Goal: Transaction & Acquisition: Purchase product/service

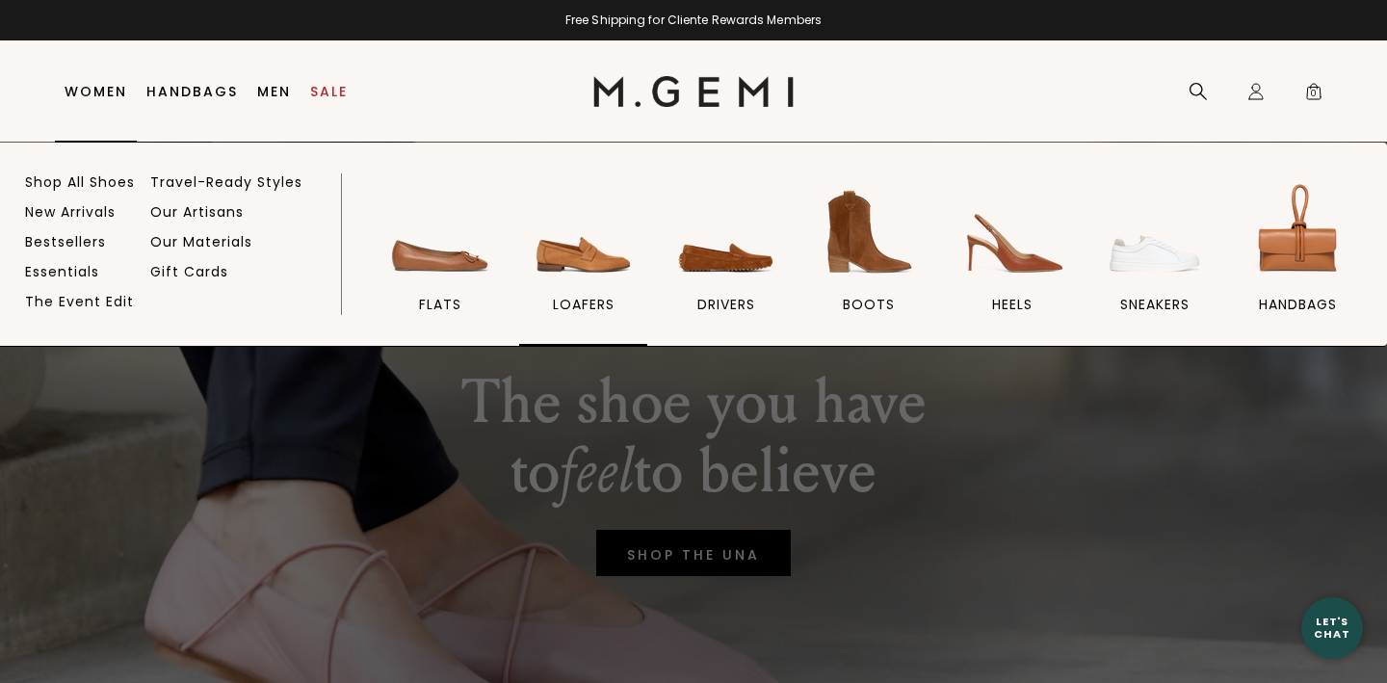
click at [584, 261] on img at bounding box center [584, 232] width 108 height 108
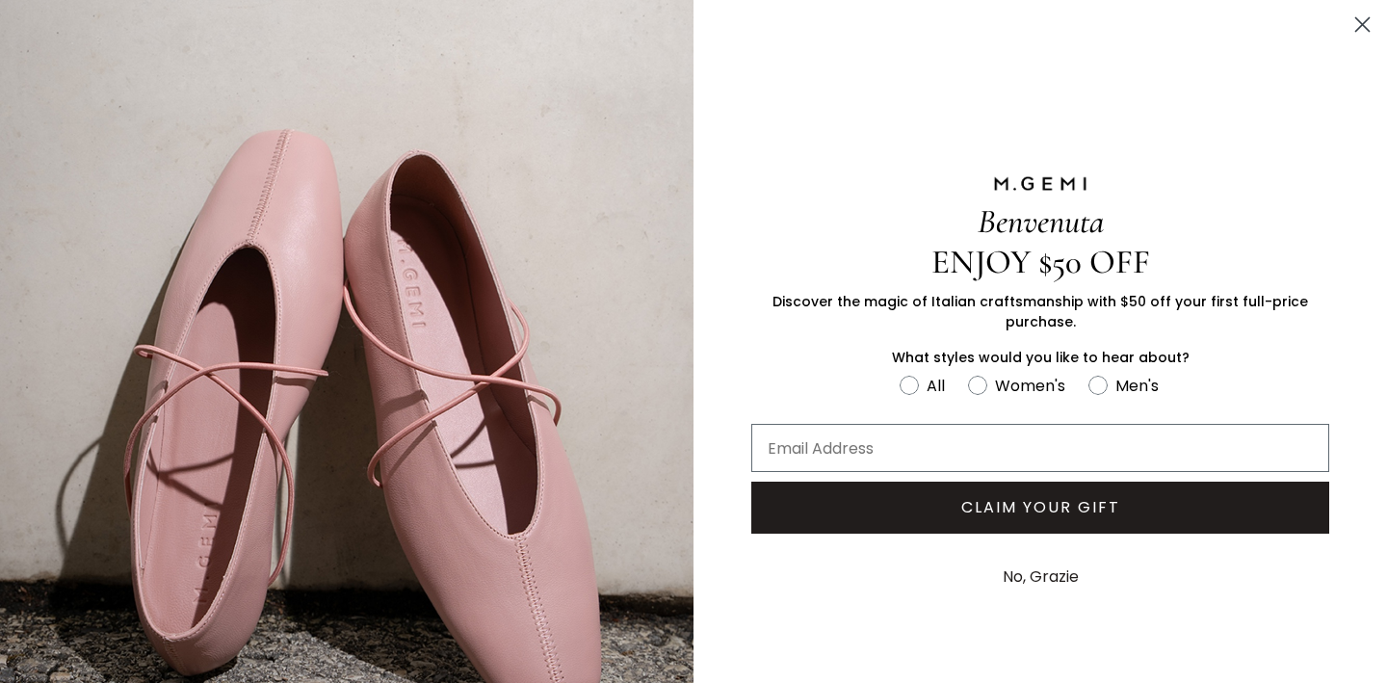
click at [1049, 553] on button "No, Grazie" at bounding box center [1040, 577] width 95 height 48
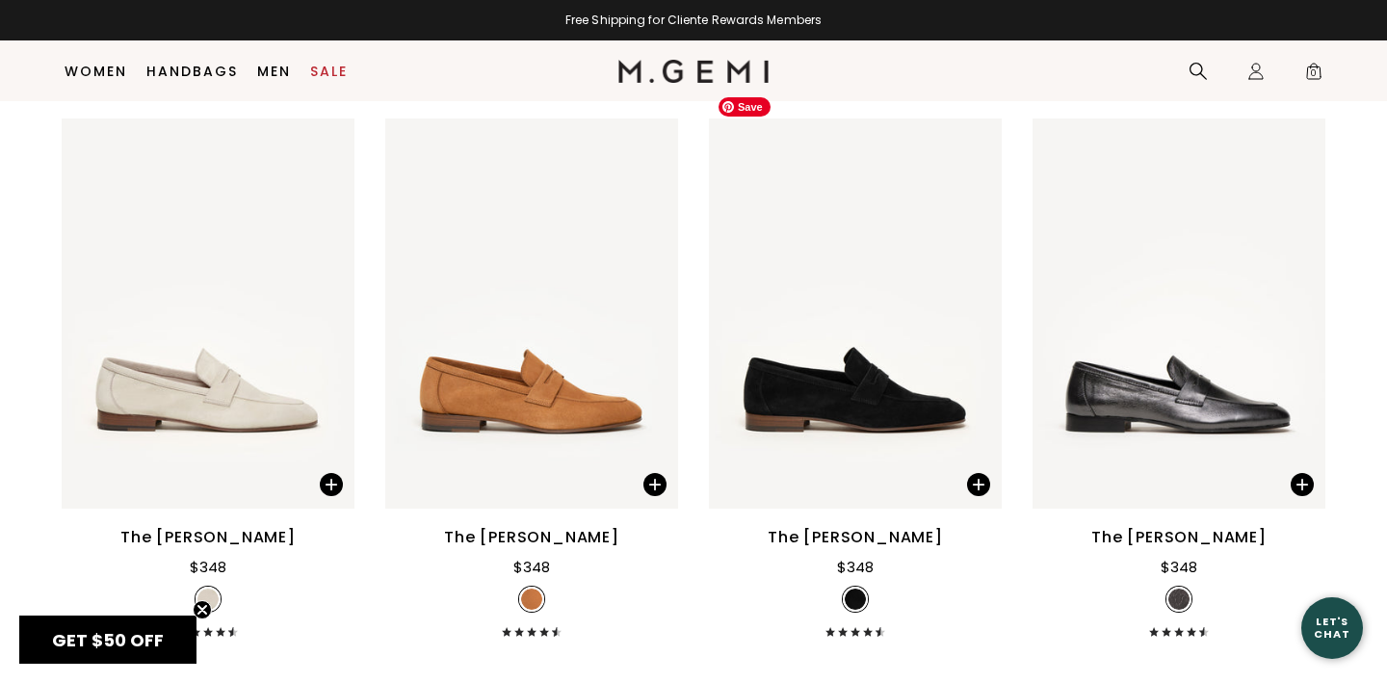
scroll to position [2023, 0]
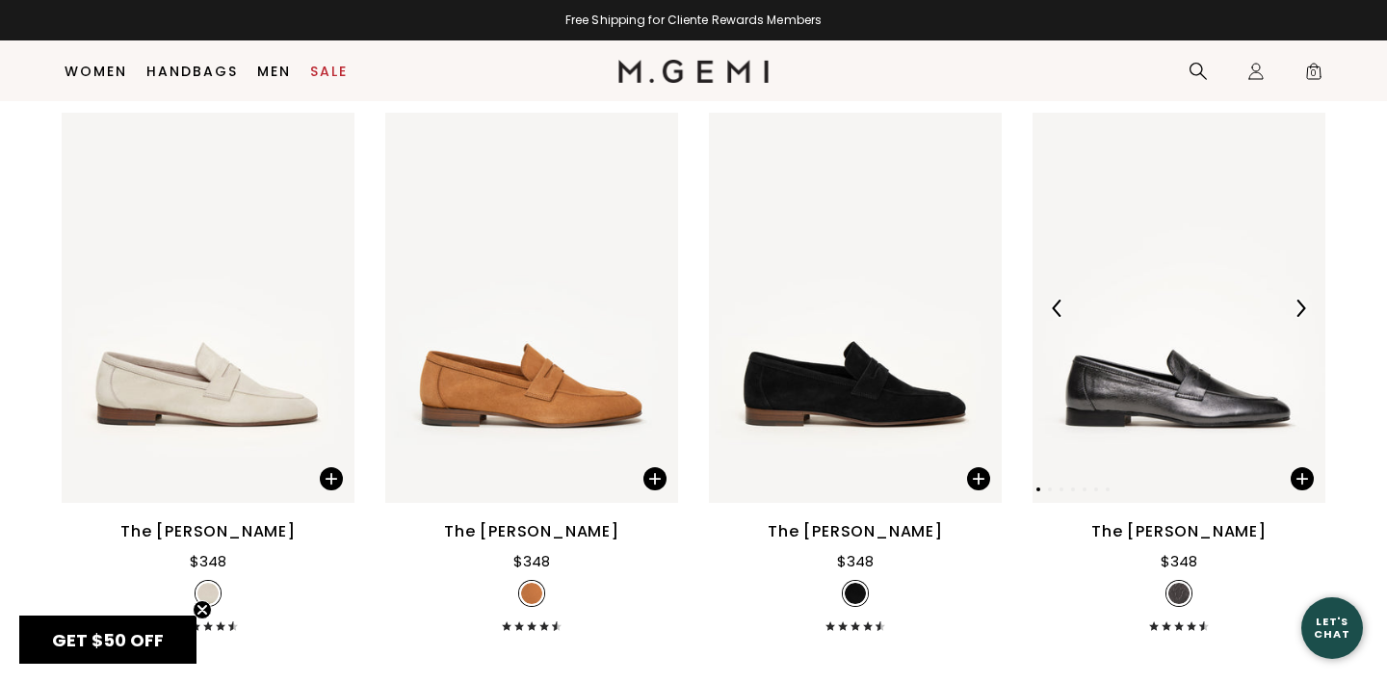
click at [1306, 293] on div at bounding box center [1300, 308] width 31 height 31
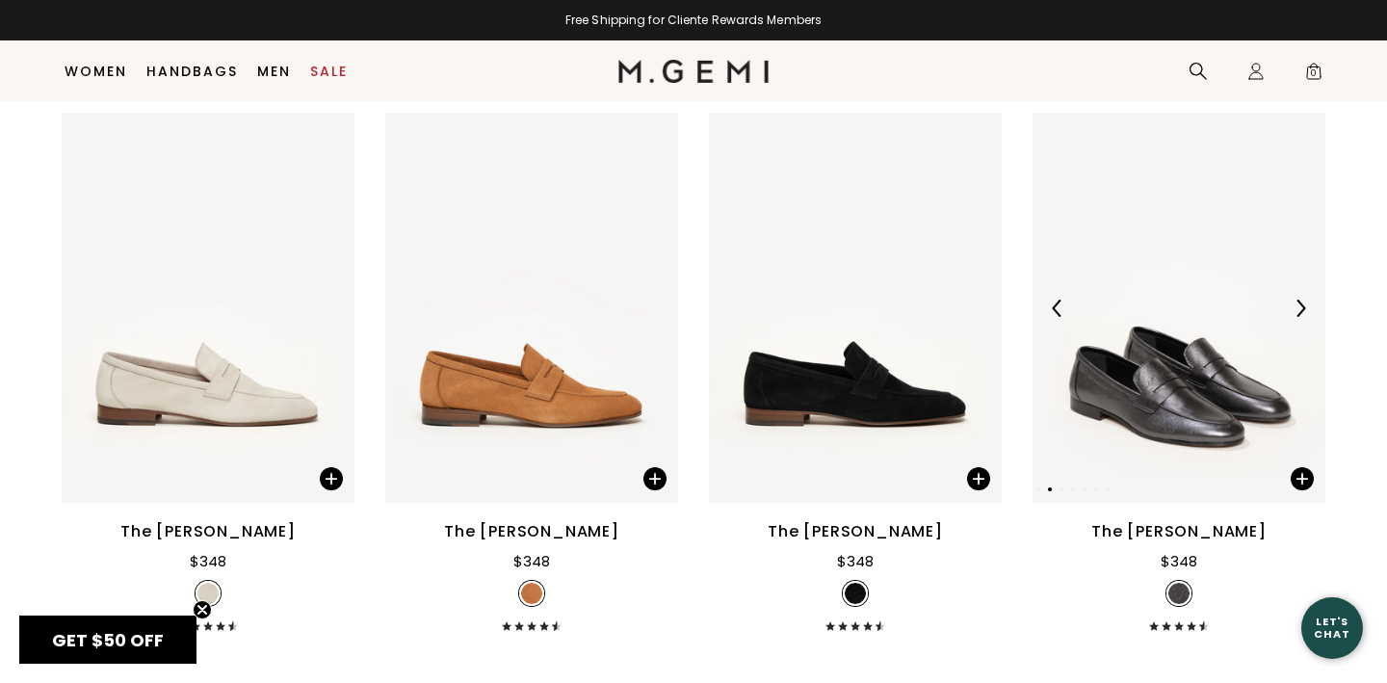
click at [1306, 293] on div at bounding box center [1300, 308] width 31 height 31
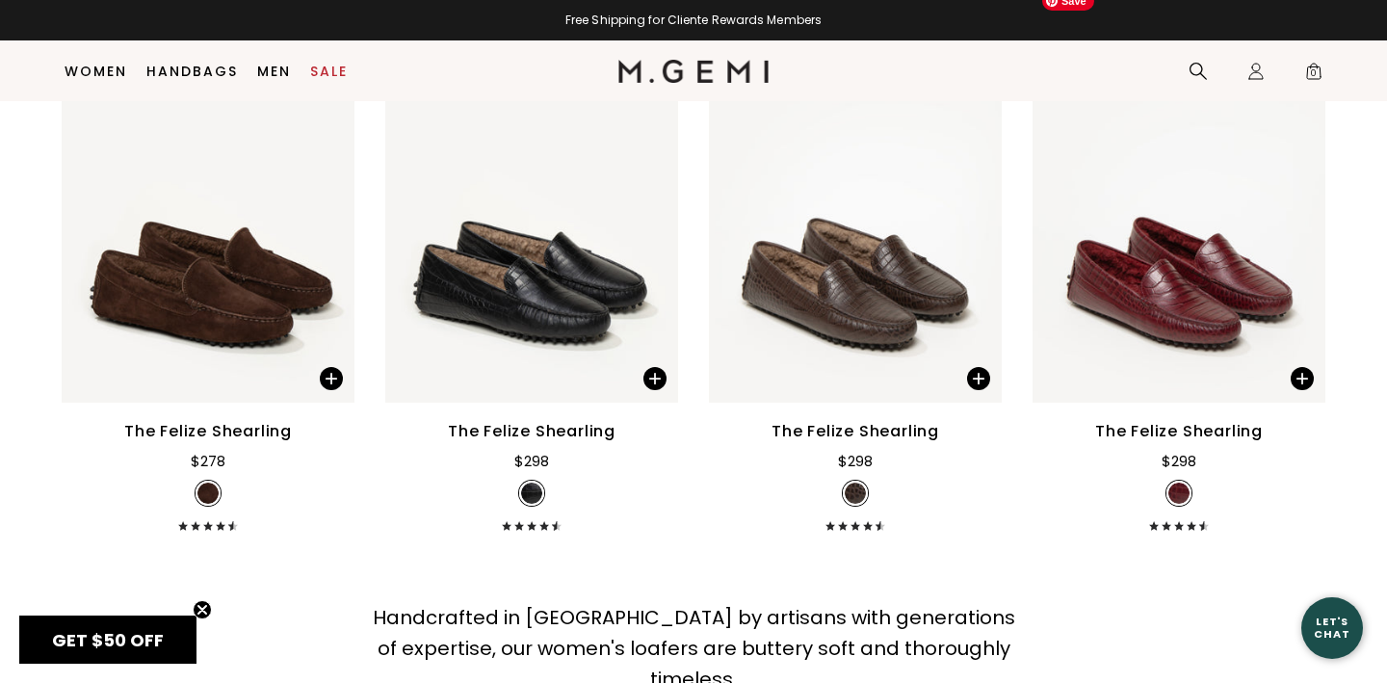
scroll to position [5136, 0]
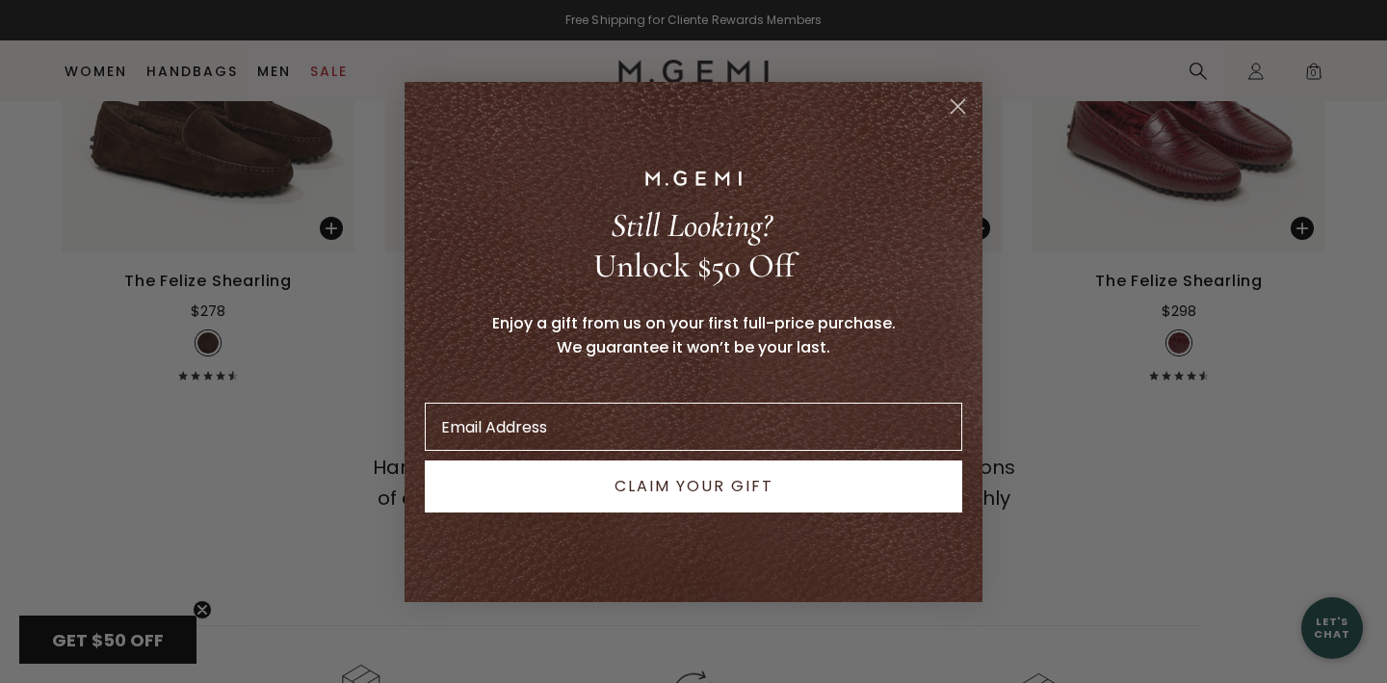
click at [957, 111] on circle "Close dialog" at bounding box center [958, 106] width 32 height 32
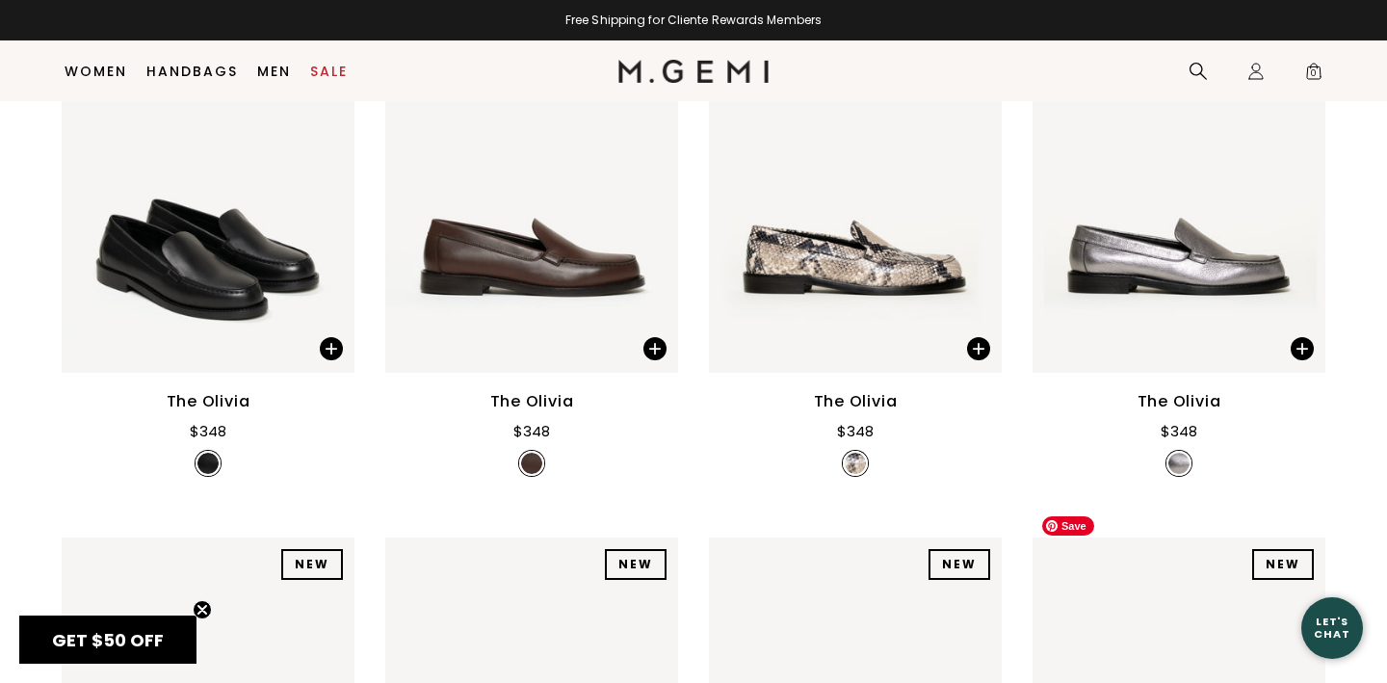
scroll to position [327, 0]
